Goal: Find specific page/section: Find specific page/section

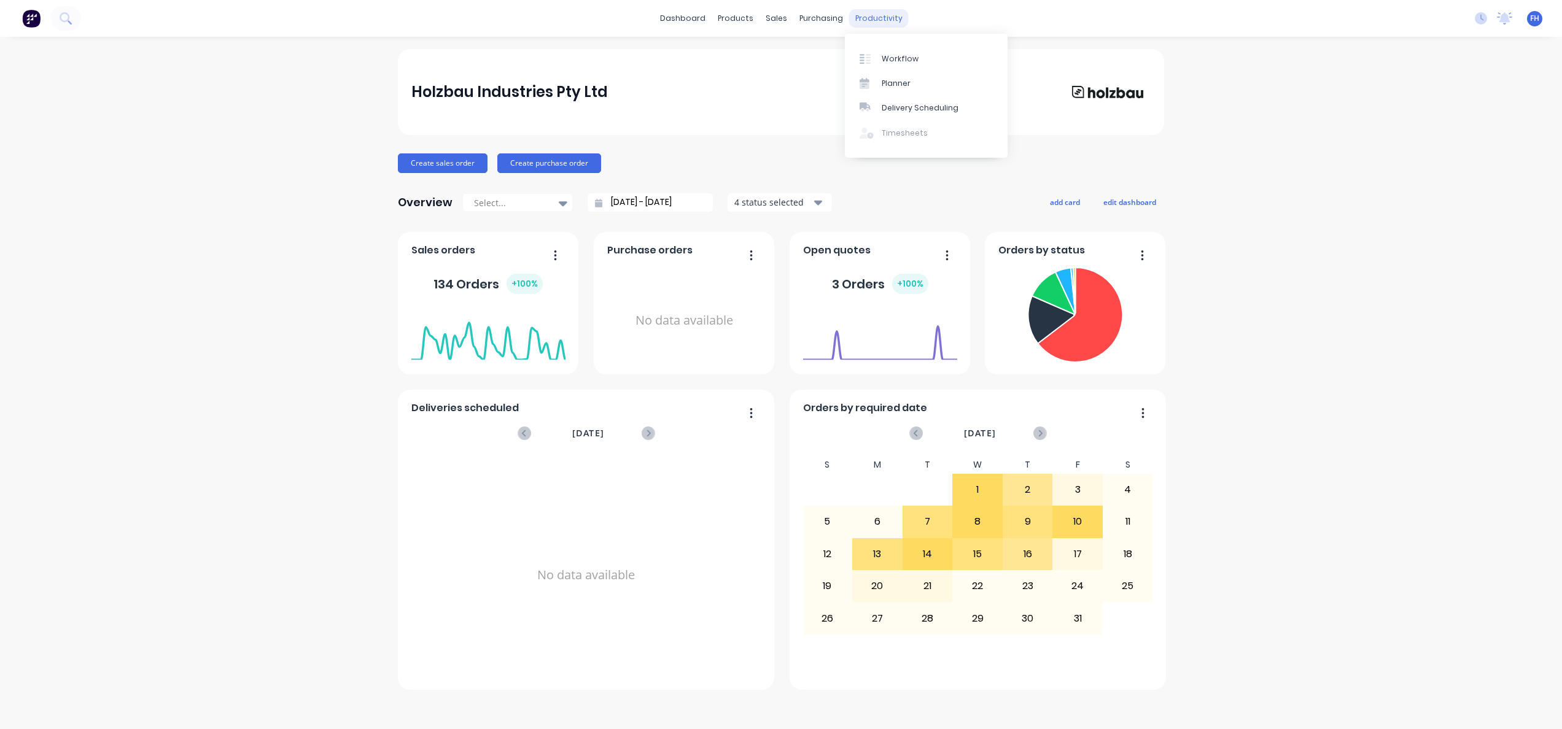
click at [858, 22] on div "productivity" at bounding box center [879, 18] width 60 height 18
click at [892, 23] on div "productivity" at bounding box center [879, 18] width 60 height 18
click at [893, 49] on link "Workflow" at bounding box center [926, 58] width 163 height 25
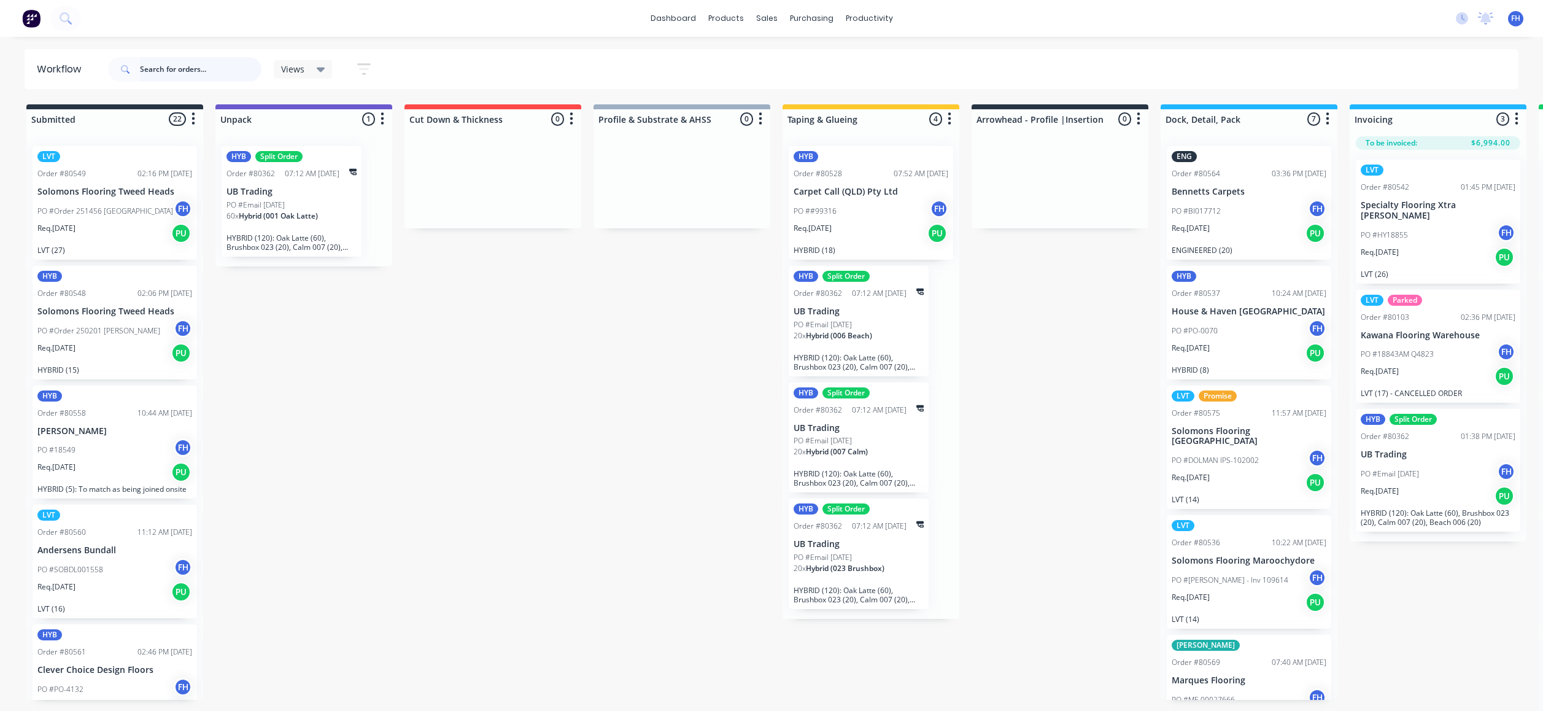
click at [213, 71] on input "text" at bounding box center [201, 69] width 122 height 25
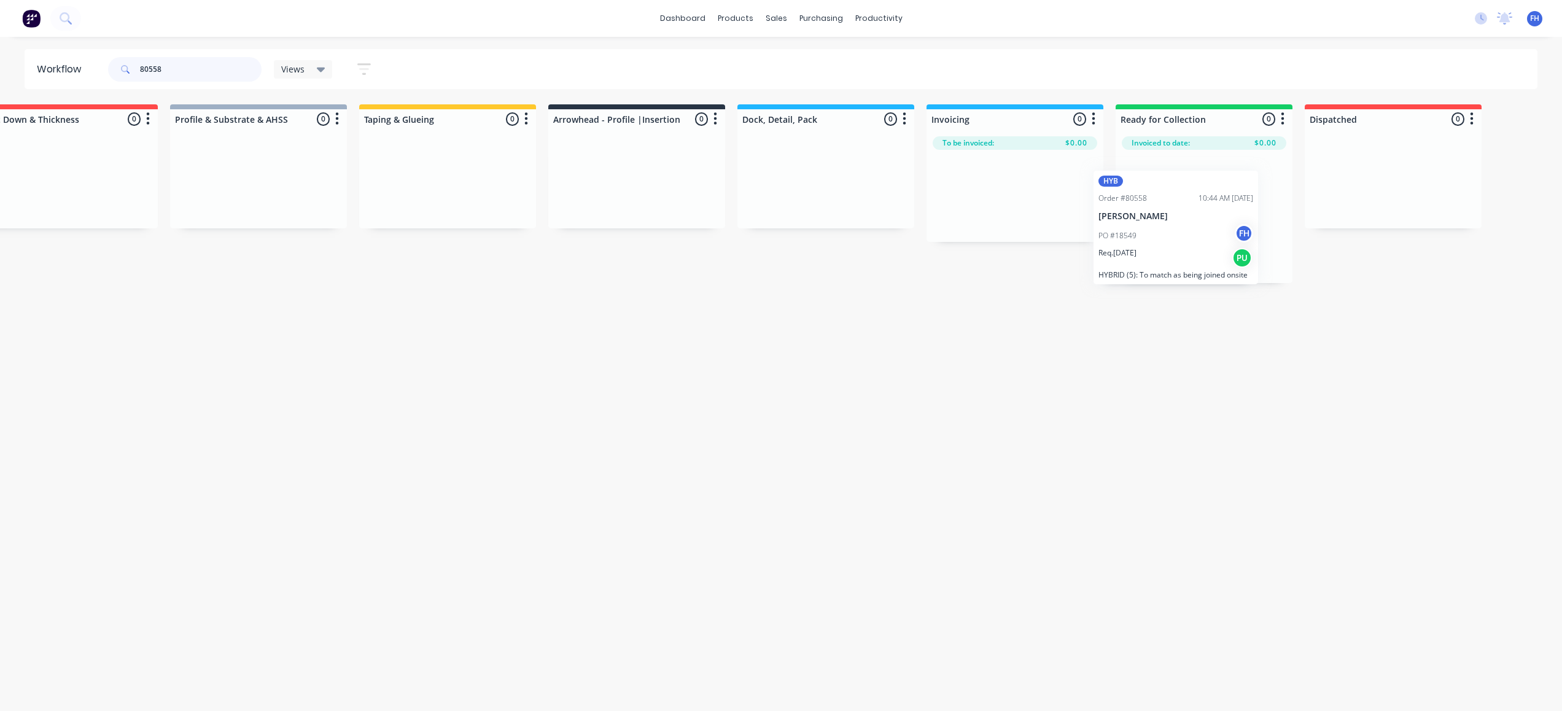
scroll to position [0, 427]
drag, startPoint x: 115, startPoint y: 217, endPoint x: 1009, endPoint y: 222, distance: 894.5
click at [1009, 222] on div "Submitted 1 Summaries Total order value Invoiced to date To be invoiced HYB Ord…" at bounding box center [677, 193] width 2226 height 179
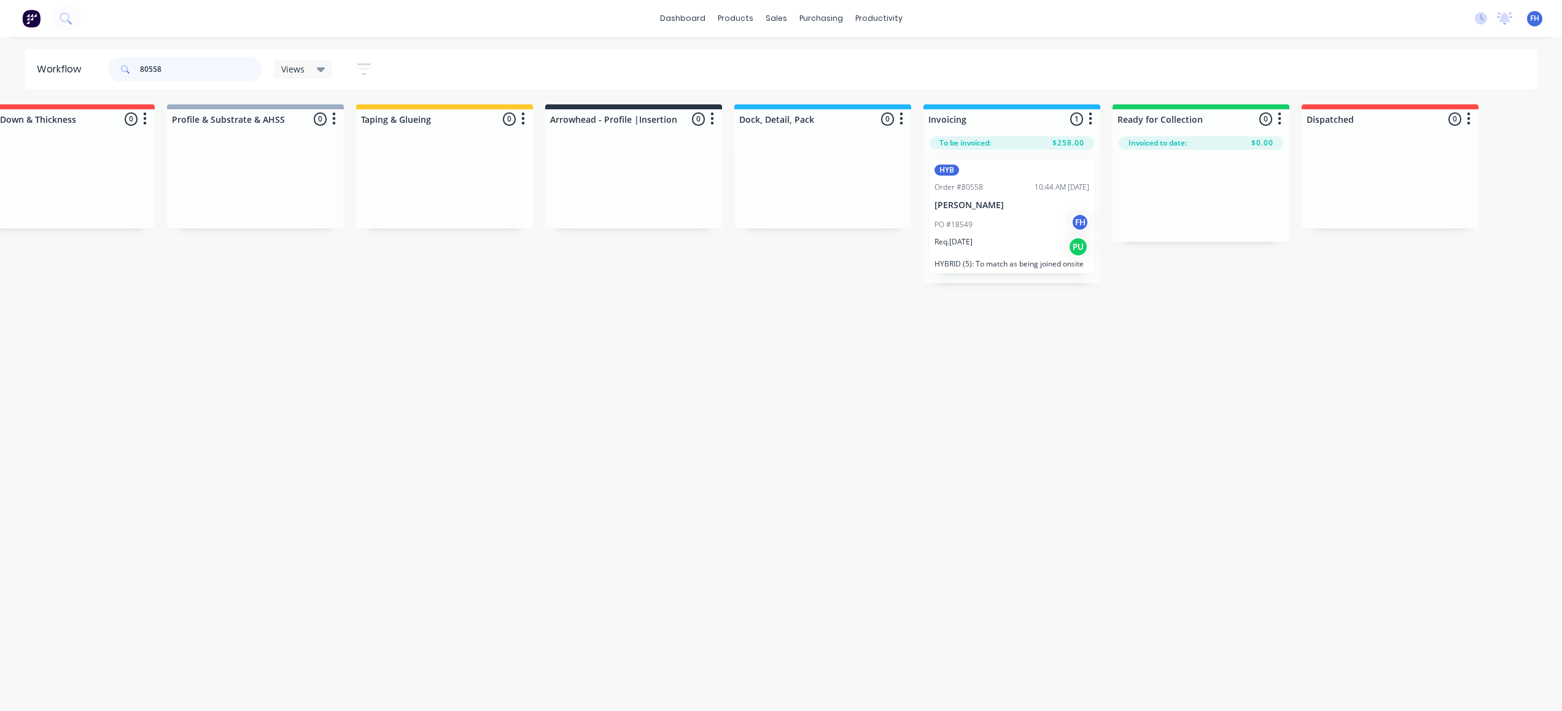
drag, startPoint x: 177, startPoint y: 71, endPoint x: 157, endPoint y: 76, distance: 20.7
click at [157, 76] on input "80558" at bounding box center [201, 69] width 122 height 25
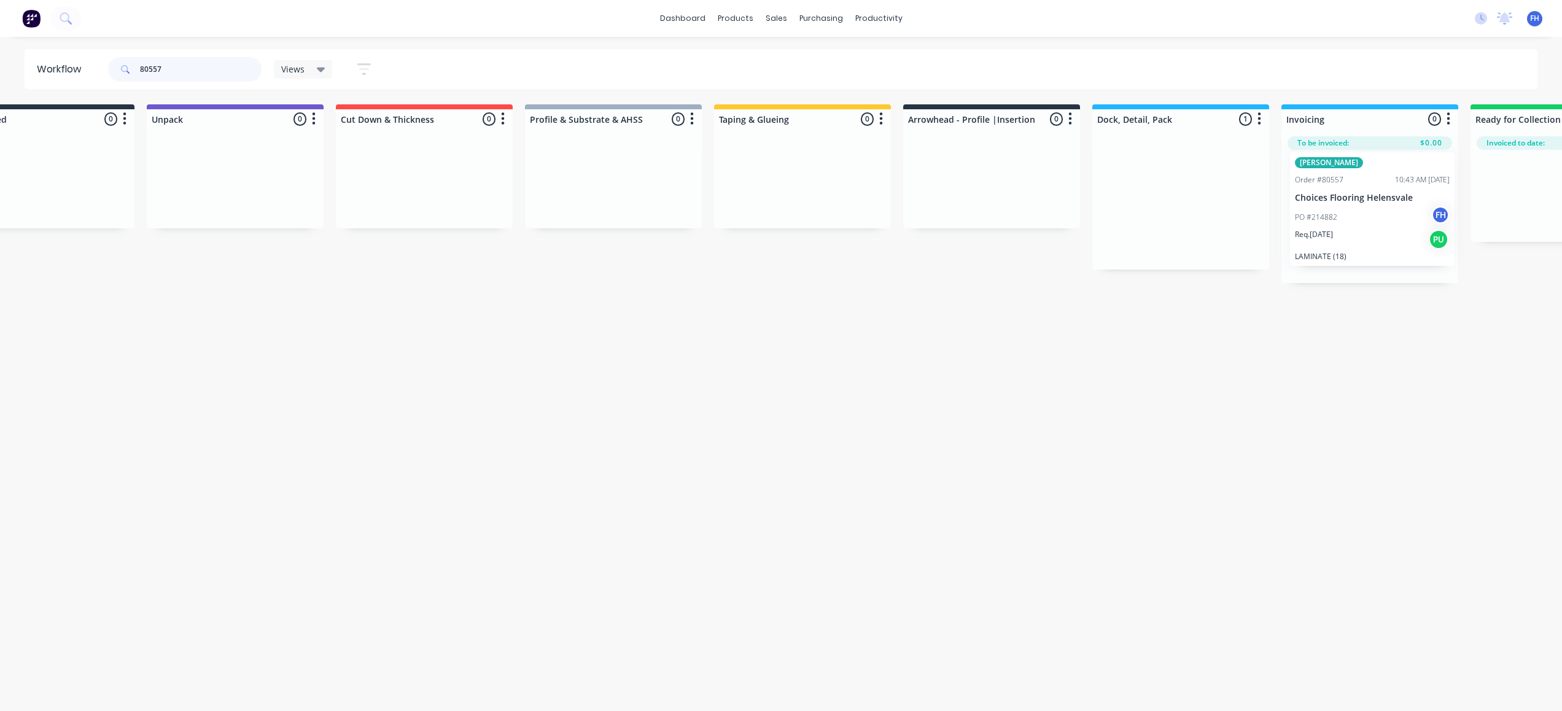
scroll to position [0, 95]
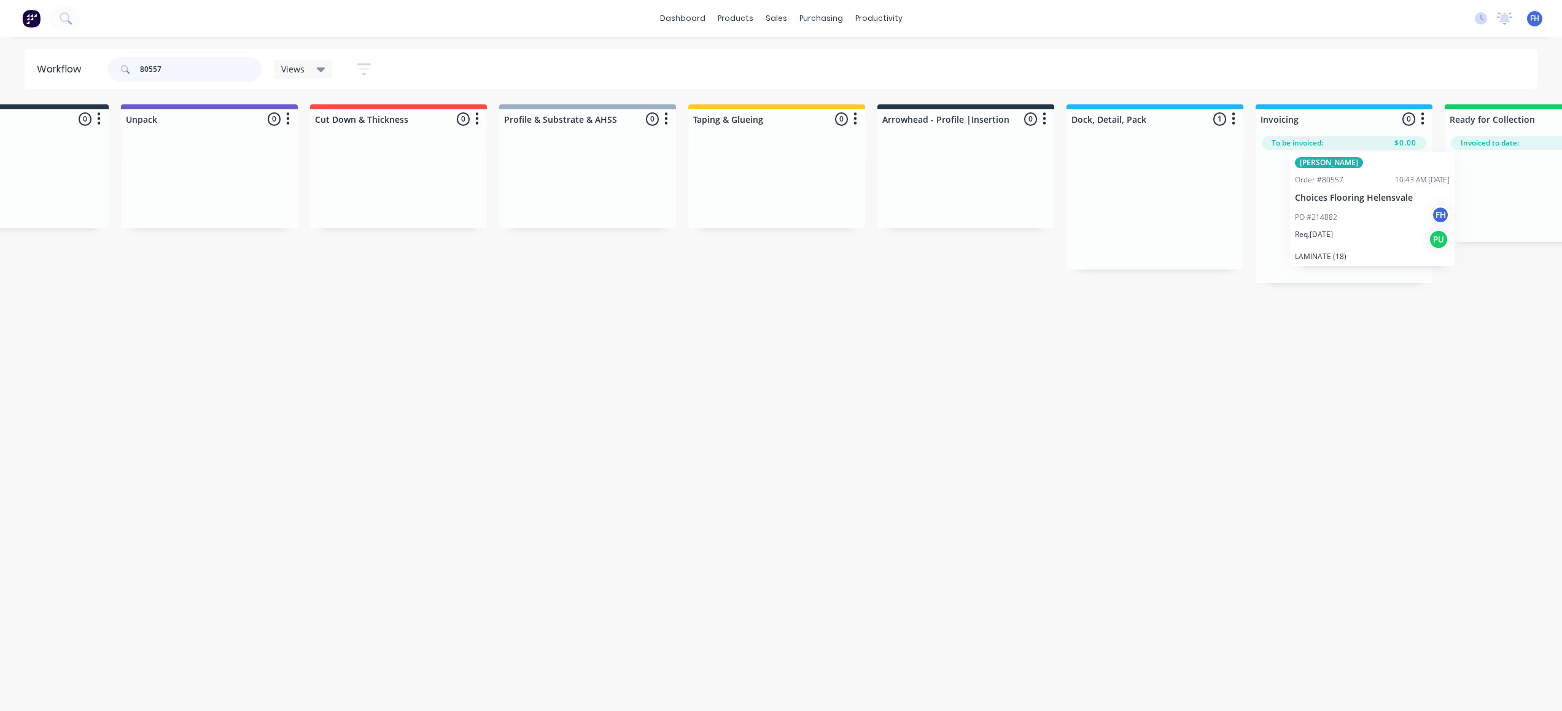
drag, startPoint x: 1270, startPoint y: 223, endPoint x: 1402, endPoint y: 233, distance: 132.4
click at [1402, 233] on div "Submitted 0 Summaries Total order value Invoiced to date To be invoiced Unpack …" at bounding box center [1009, 193] width 2226 height 179
type input "80569"
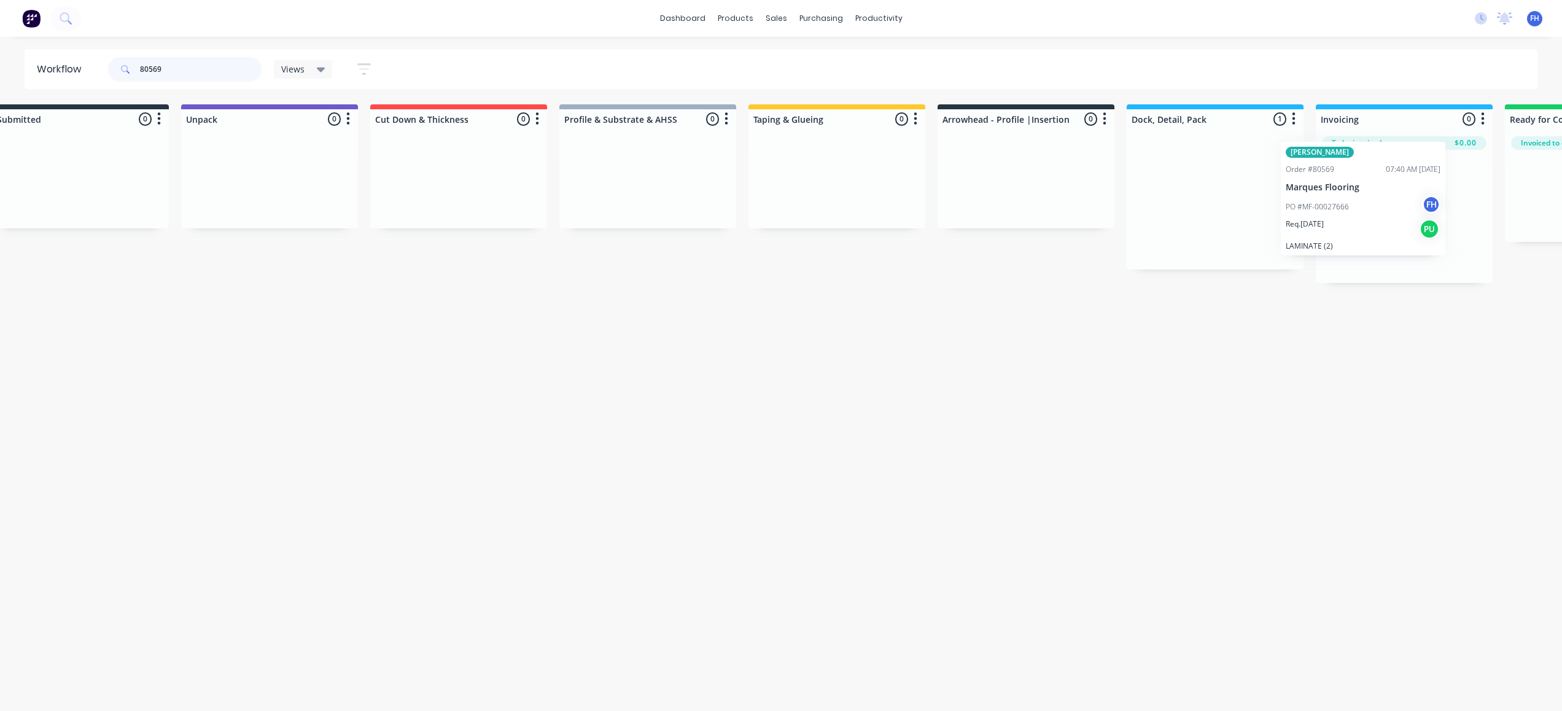
drag, startPoint x: 1235, startPoint y: 226, endPoint x: 1372, endPoint y: 225, distance: 136.9
click at [1372, 225] on div "Submitted 0 Summaries Total order value Invoiced to date To be invoiced Unpack …" at bounding box center [1069, 193] width 2226 height 179
